Goal: Task Accomplishment & Management: Manage account settings

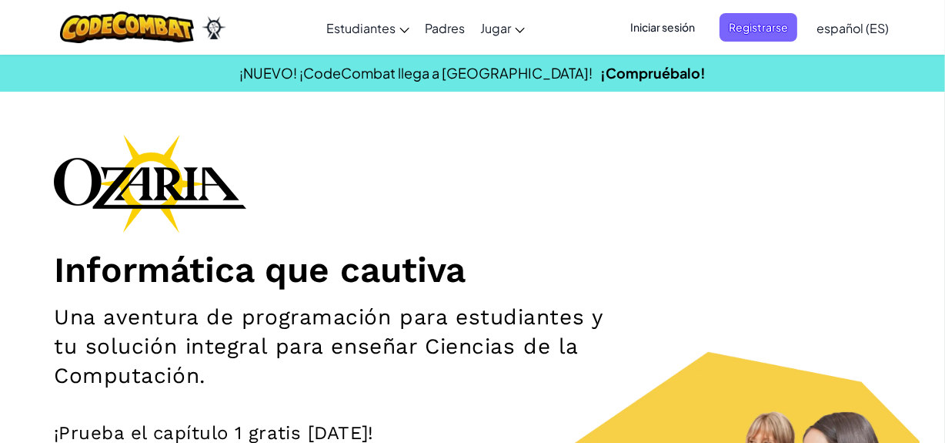
click at [684, 24] on span "Iniciar sesión" at bounding box center [662, 27] width 83 height 28
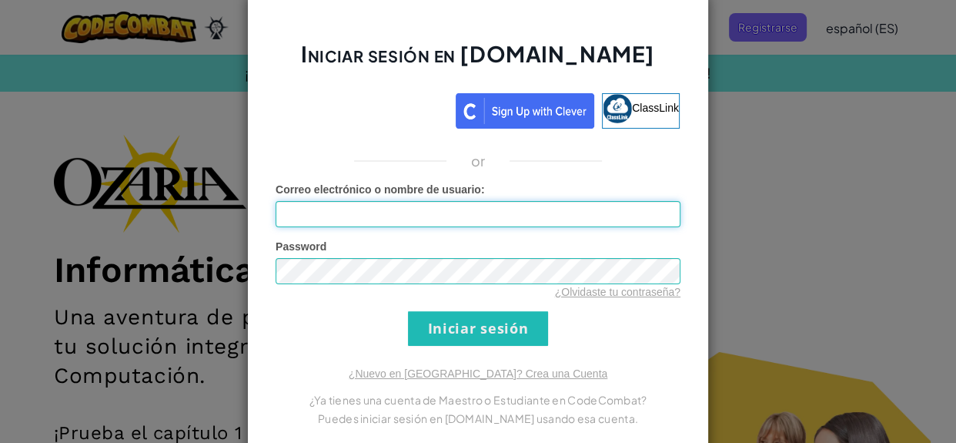
click at [400, 219] on input "Correo electrónico o nombre de usuario :" at bounding box center [478, 214] width 405 height 26
type input "[EMAIL_ADDRESS][DOMAIN_NAME]"
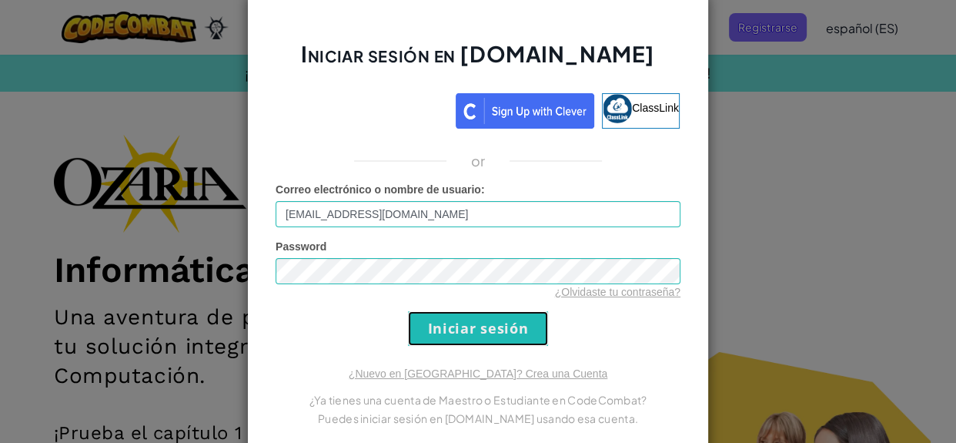
click at [450, 338] on input "Iniciar sesión" at bounding box center [478, 328] width 140 height 35
click at [460, 337] on input "Iniciar sesión" at bounding box center [478, 328] width 140 height 35
